Goal: Task Accomplishment & Management: Manage account settings

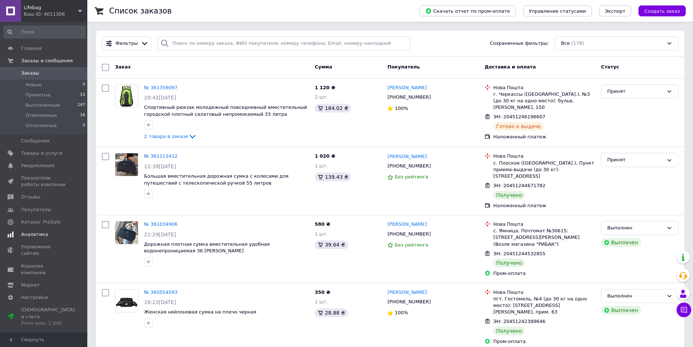
click at [36, 231] on span "Аналитика" at bounding box center [34, 234] width 27 height 7
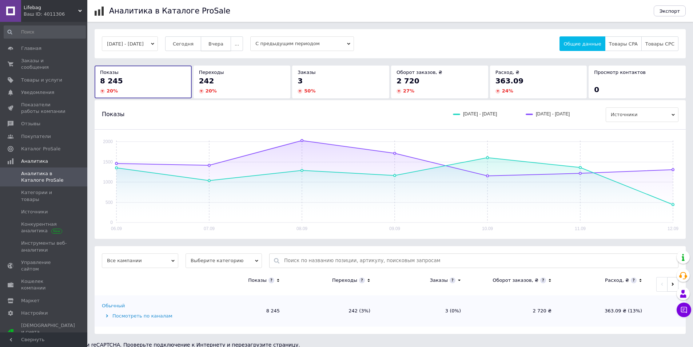
click at [221, 45] on span "Вчера" at bounding box center [215, 43] width 15 height 5
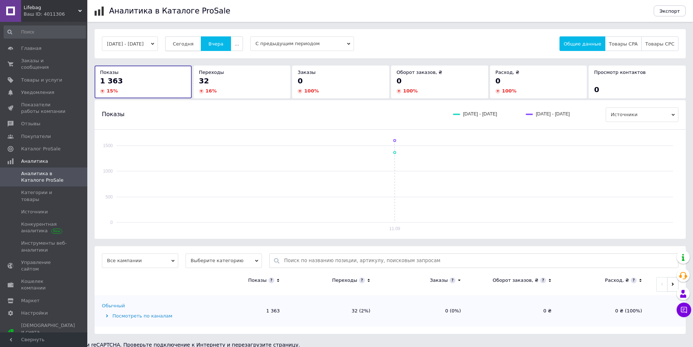
click at [192, 47] on span "Сегодня" at bounding box center [183, 43] width 21 height 5
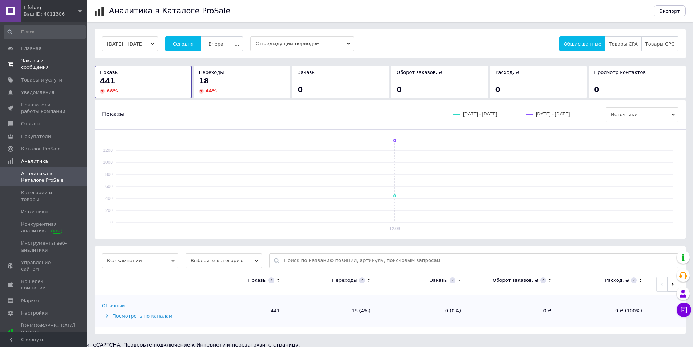
click at [47, 58] on span "Заказы и сообщения" at bounding box center [44, 63] width 46 height 13
